Goal: Transaction & Acquisition: Obtain resource

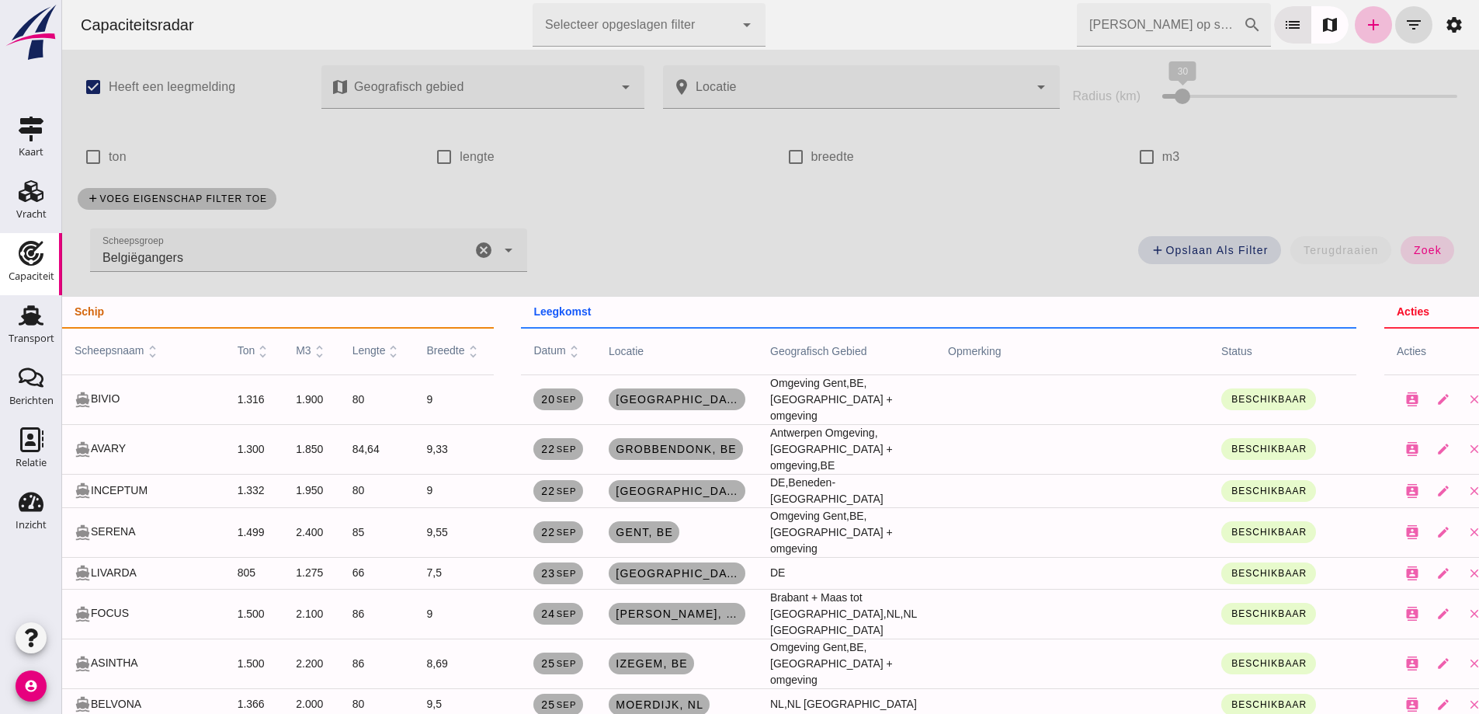
click at [474, 246] on icon "cancel" at bounding box center [483, 250] width 19 height 19
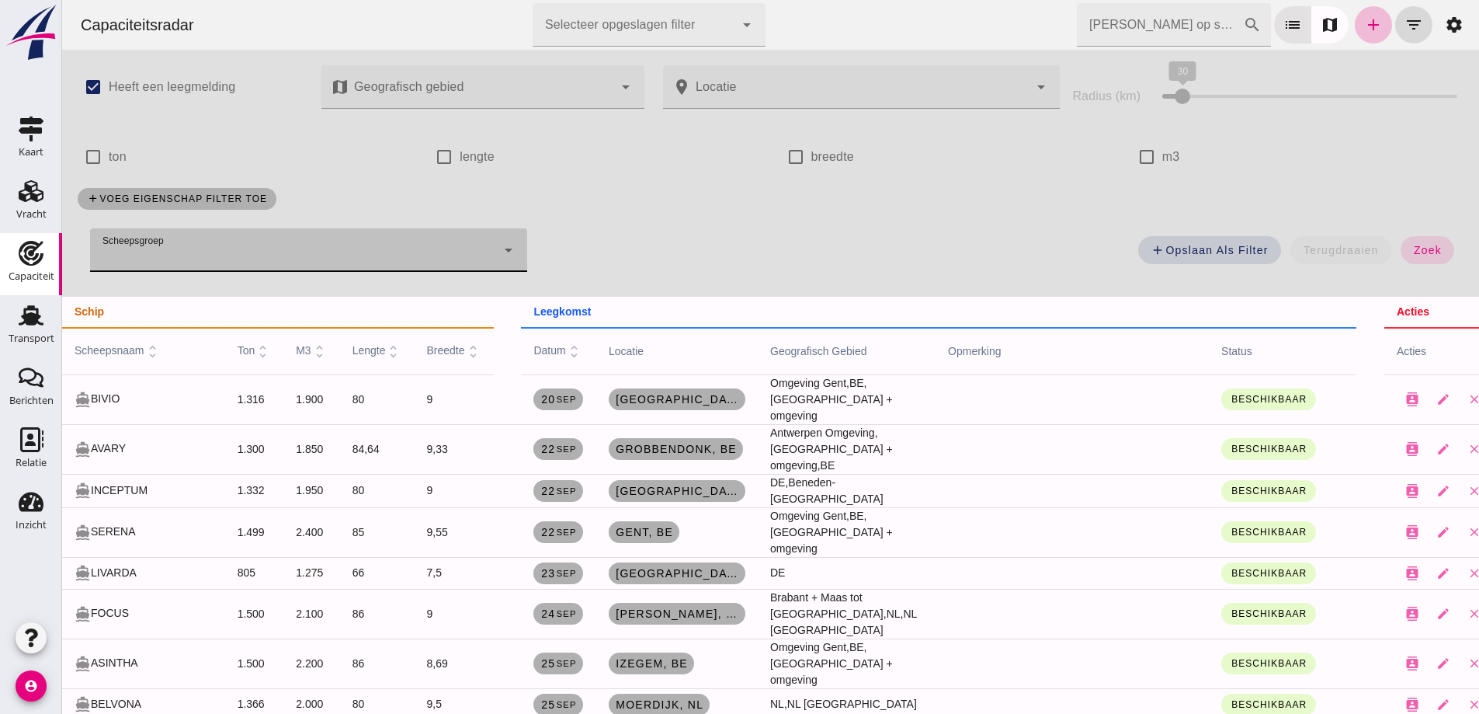
click at [1179, 28] on input "Zoek op scheepsnaam" at bounding box center [1160, 24] width 166 height 43
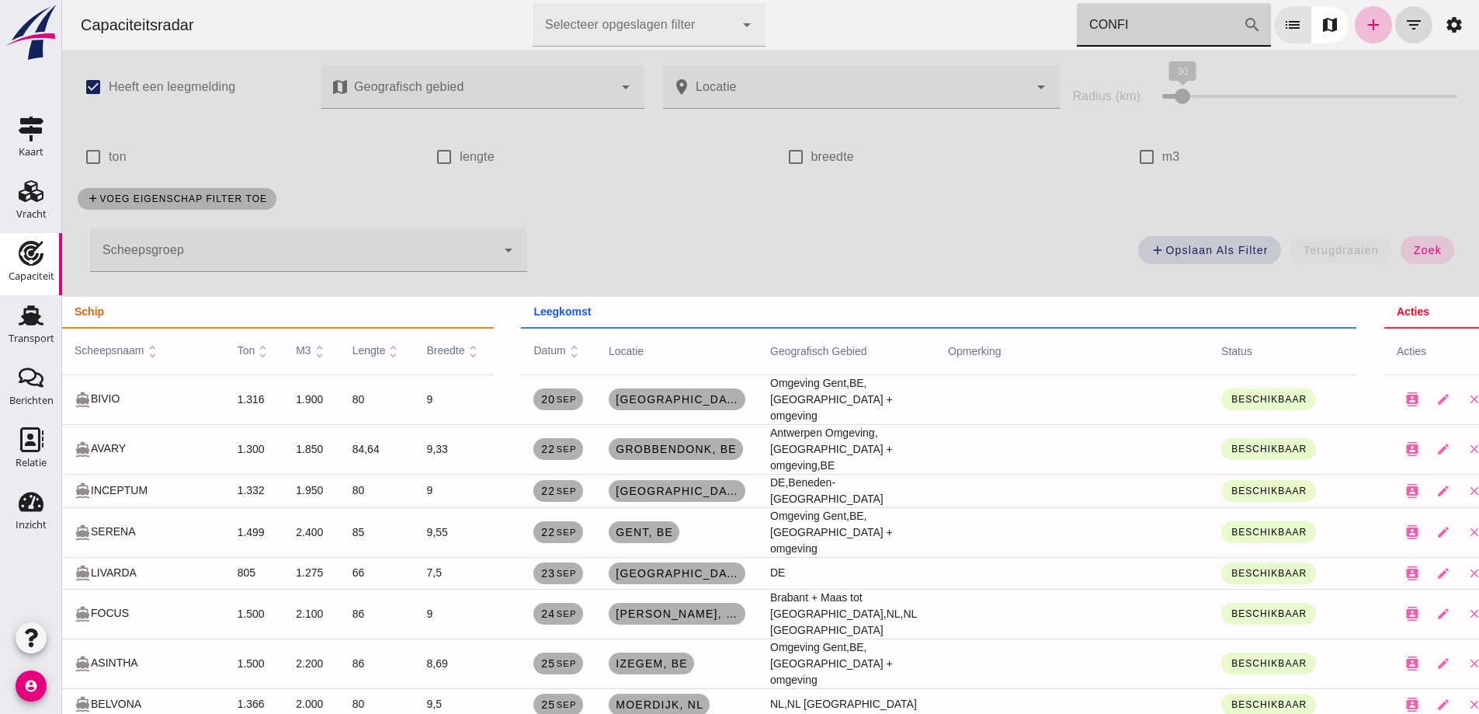
click at [1186, 21] on input "CONFI" at bounding box center [1160, 24] width 166 height 43
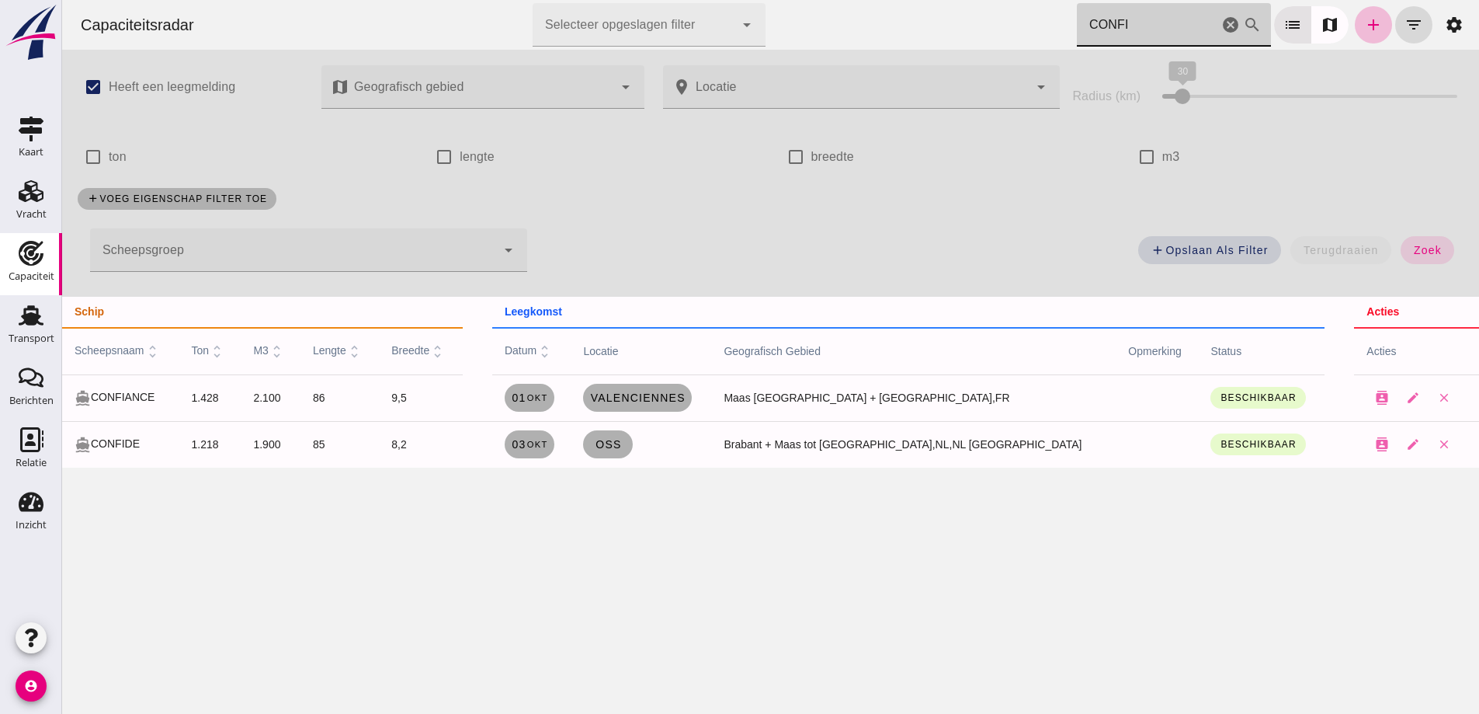
drag, startPoint x: 1134, startPoint y: 26, endPoint x: 1098, endPoint y: 2, distance: 43.7
click at [1134, 26] on input "CONFI" at bounding box center [1147, 24] width 141 height 43
click at [1161, 24] on input "CONFI" at bounding box center [1147, 24] width 141 height 43
type input "CONFI"
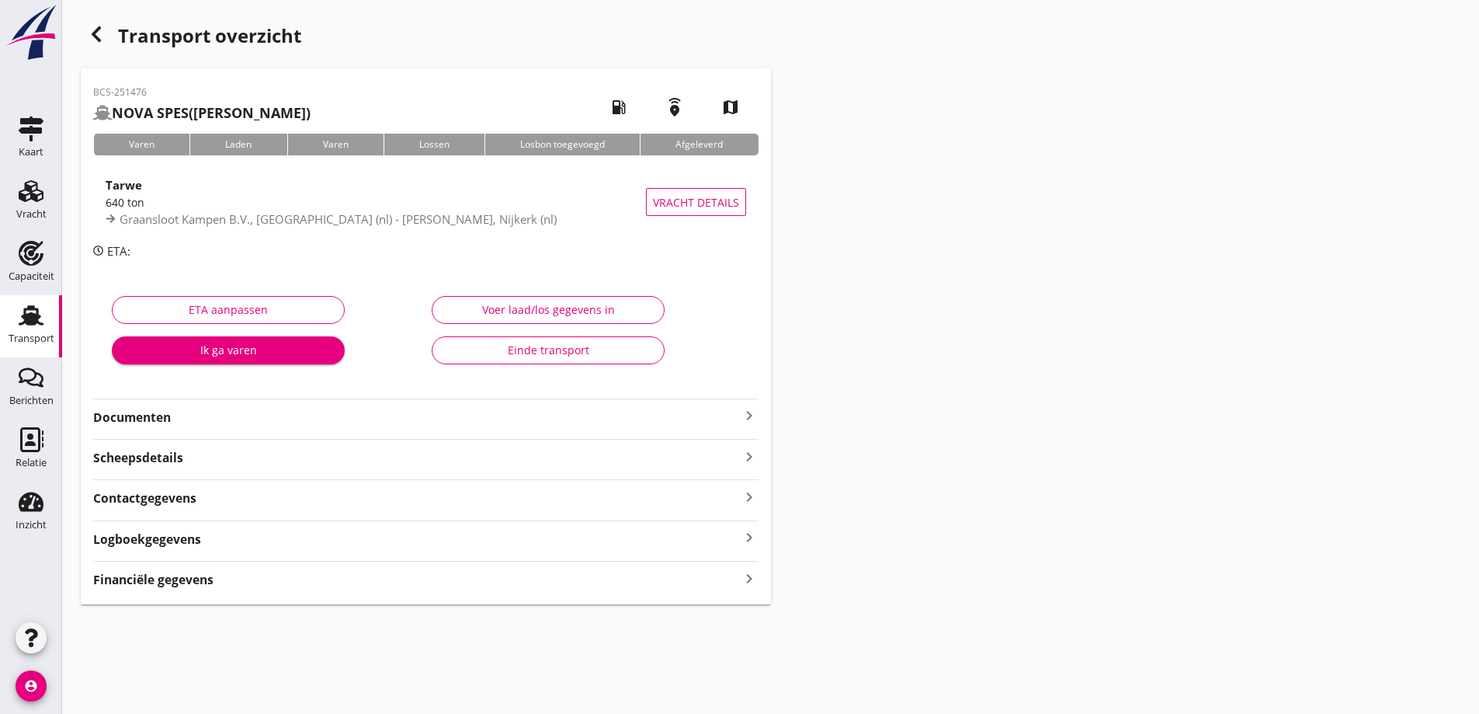
click at [282, 423] on strong "Documenten" at bounding box center [416, 417] width 647 height 18
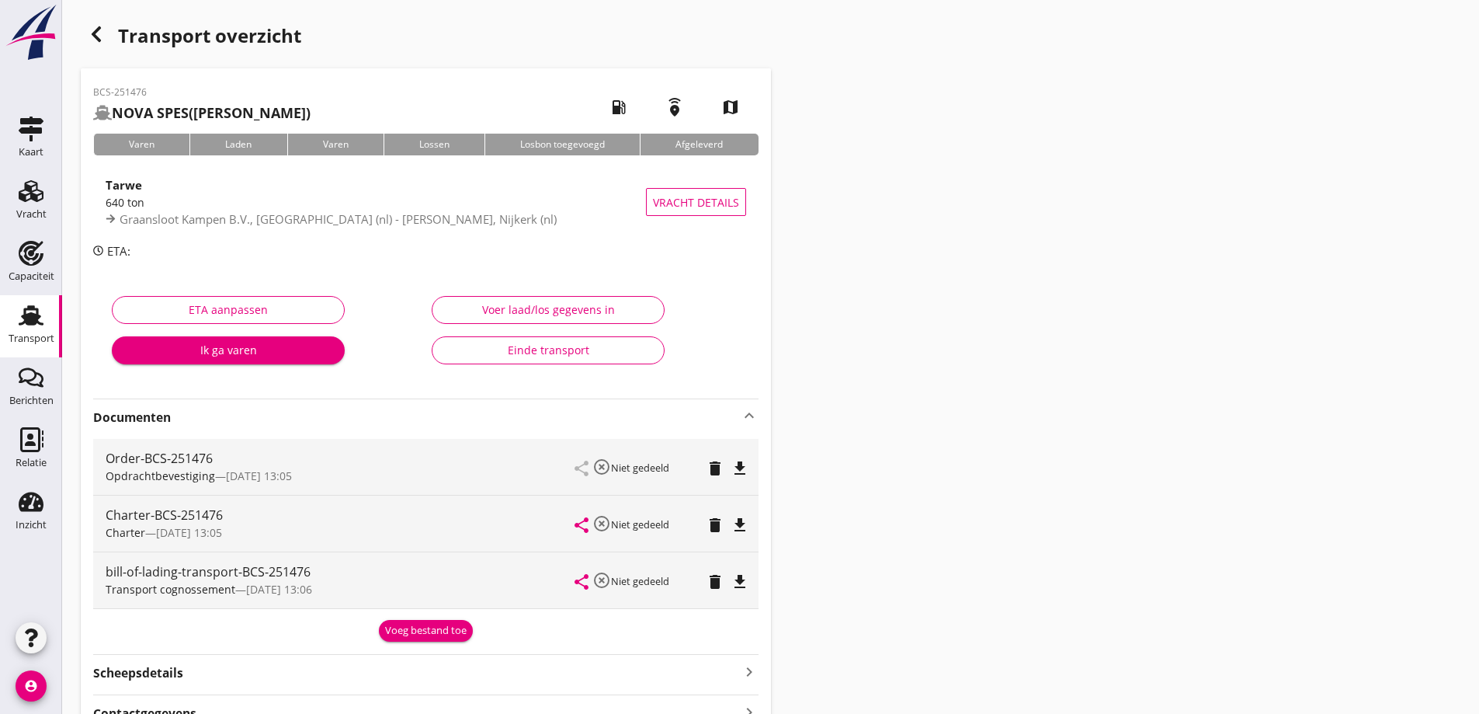
click at [740, 468] on icon "file_download" at bounding box center [740, 468] width 19 height 19
click at [23, 334] on div "Transport" at bounding box center [32, 338] width 46 height 10
